Goal: Task Accomplishment & Management: Complete application form

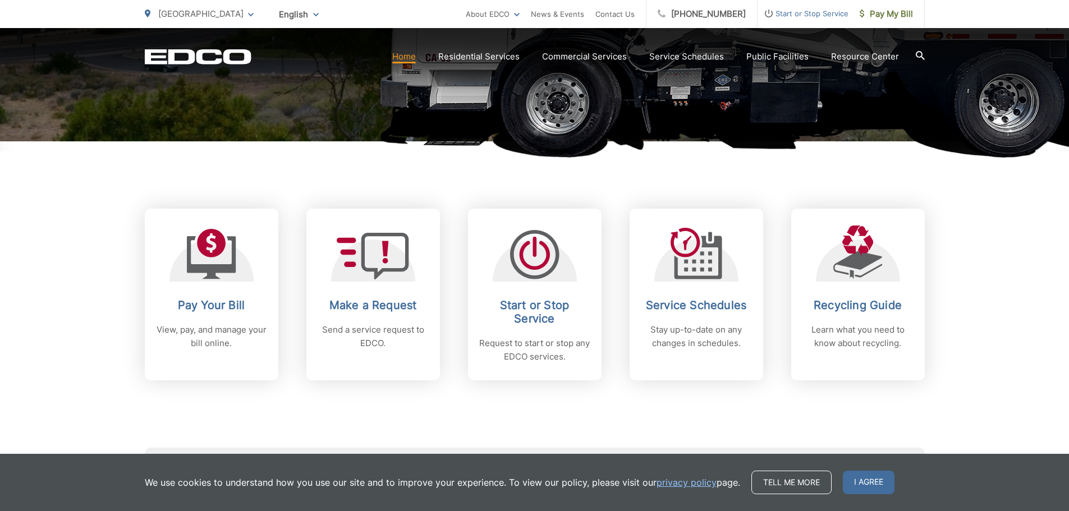
scroll to position [393, 0]
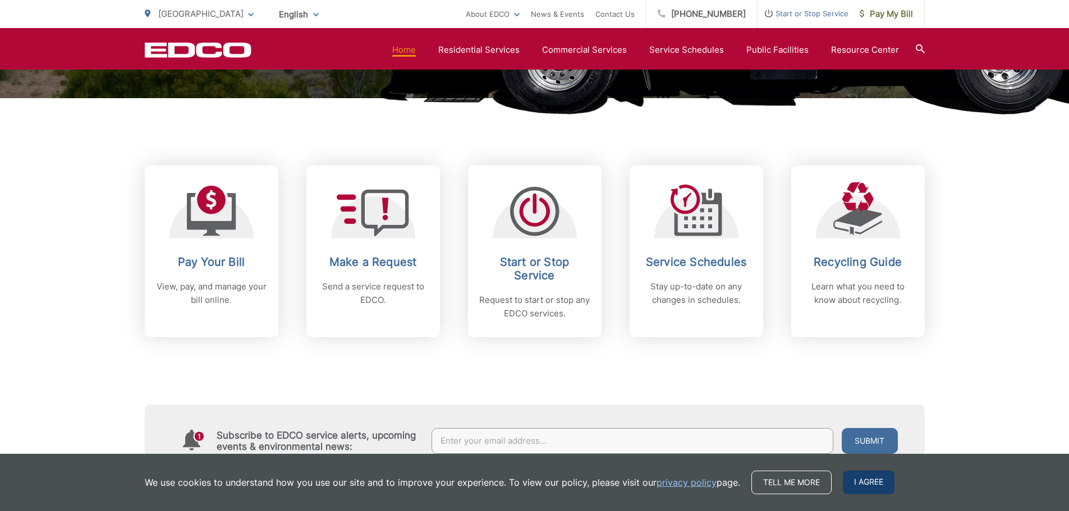
click at [869, 488] on span "I agree" at bounding box center [869, 483] width 52 height 24
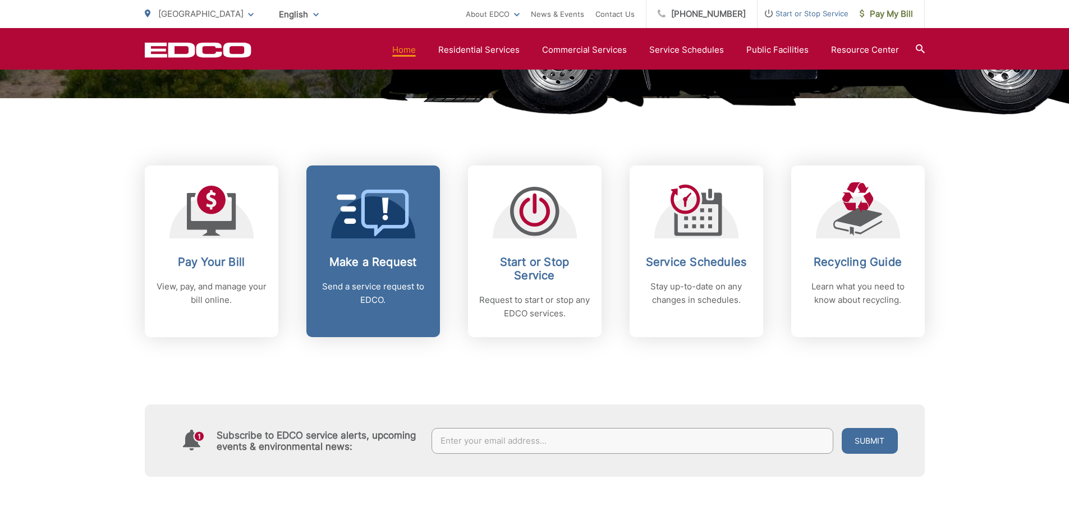
click at [378, 249] on link "Make a Request Send a service request to EDCO." at bounding box center [373, 252] width 134 height 172
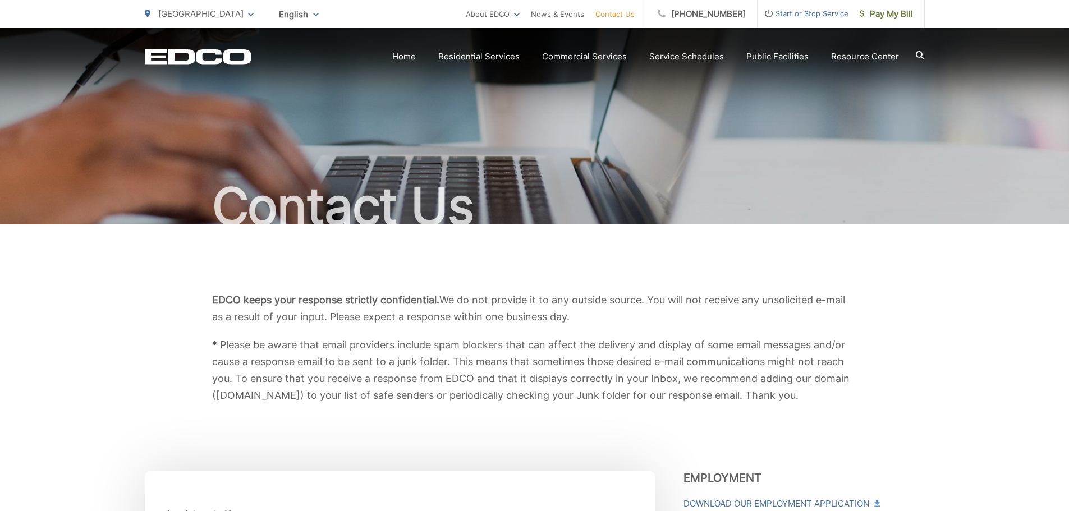
scroll to position [337, 0]
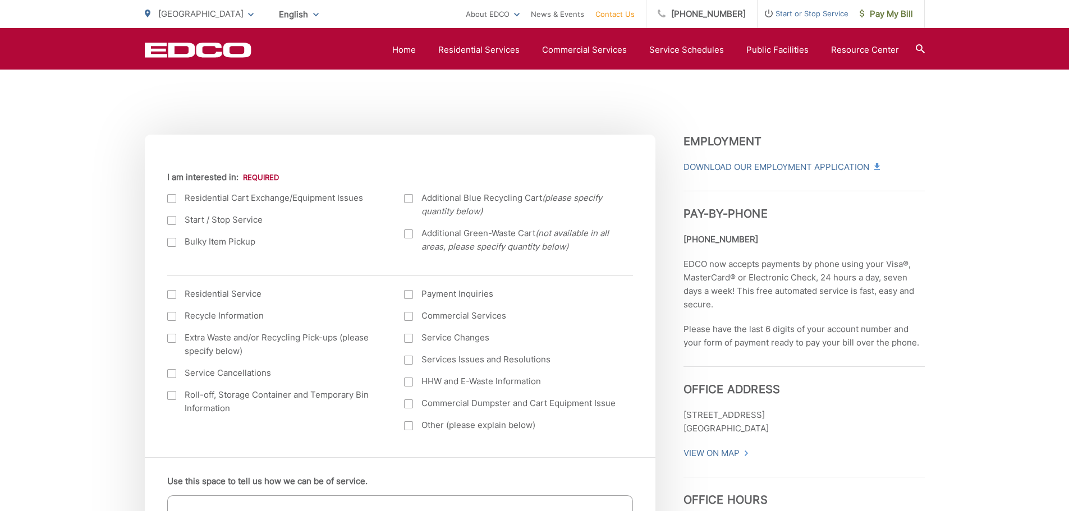
click at [172, 241] on div at bounding box center [171, 242] width 9 height 9
click at [0, 0] on input "Bulky Item Pickup" at bounding box center [0, 0] width 0 height 0
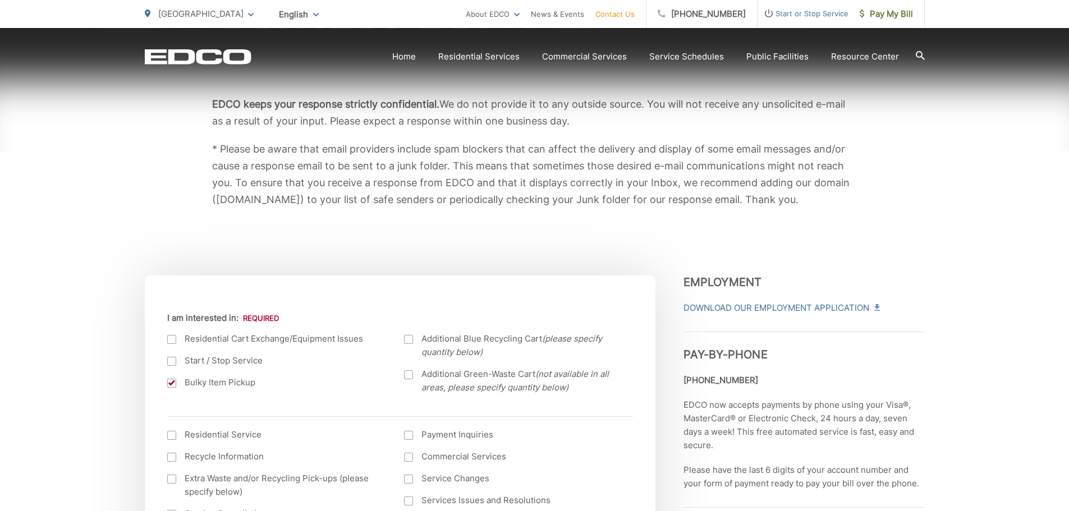
scroll to position [0, 0]
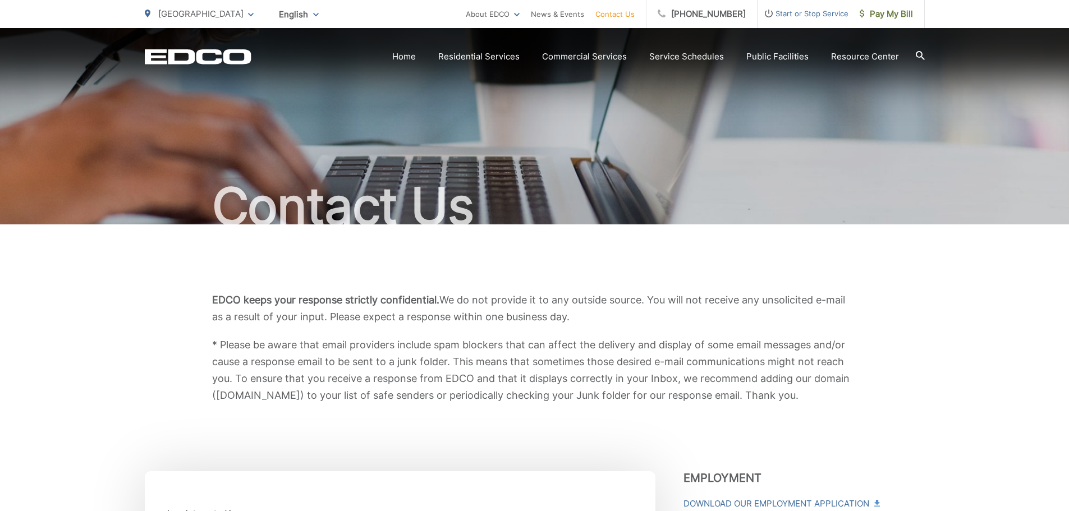
drag, startPoint x: 703, startPoint y: 290, endPoint x: 682, endPoint y: 178, distance: 114.1
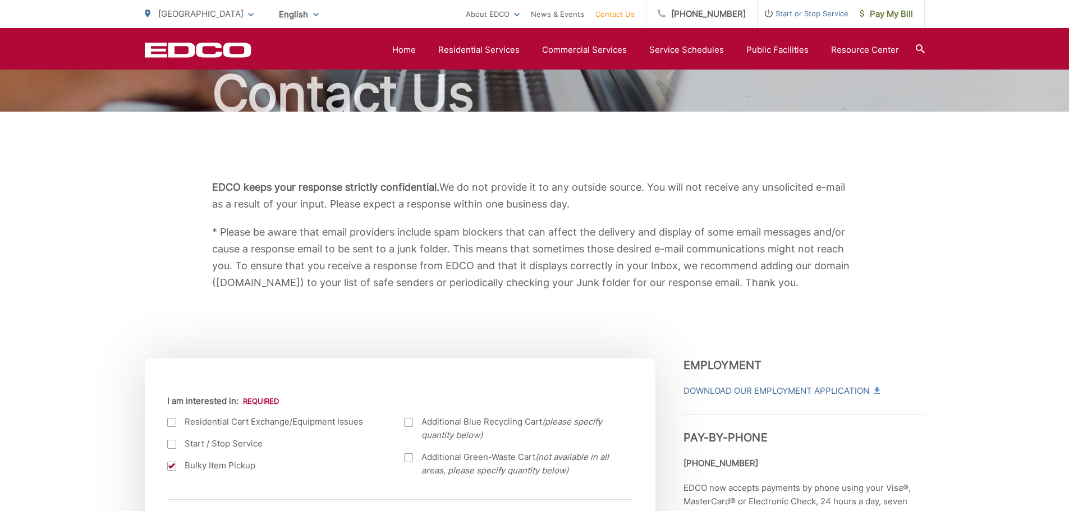
scroll to position [112, 0]
